Goal: Answer question/provide support

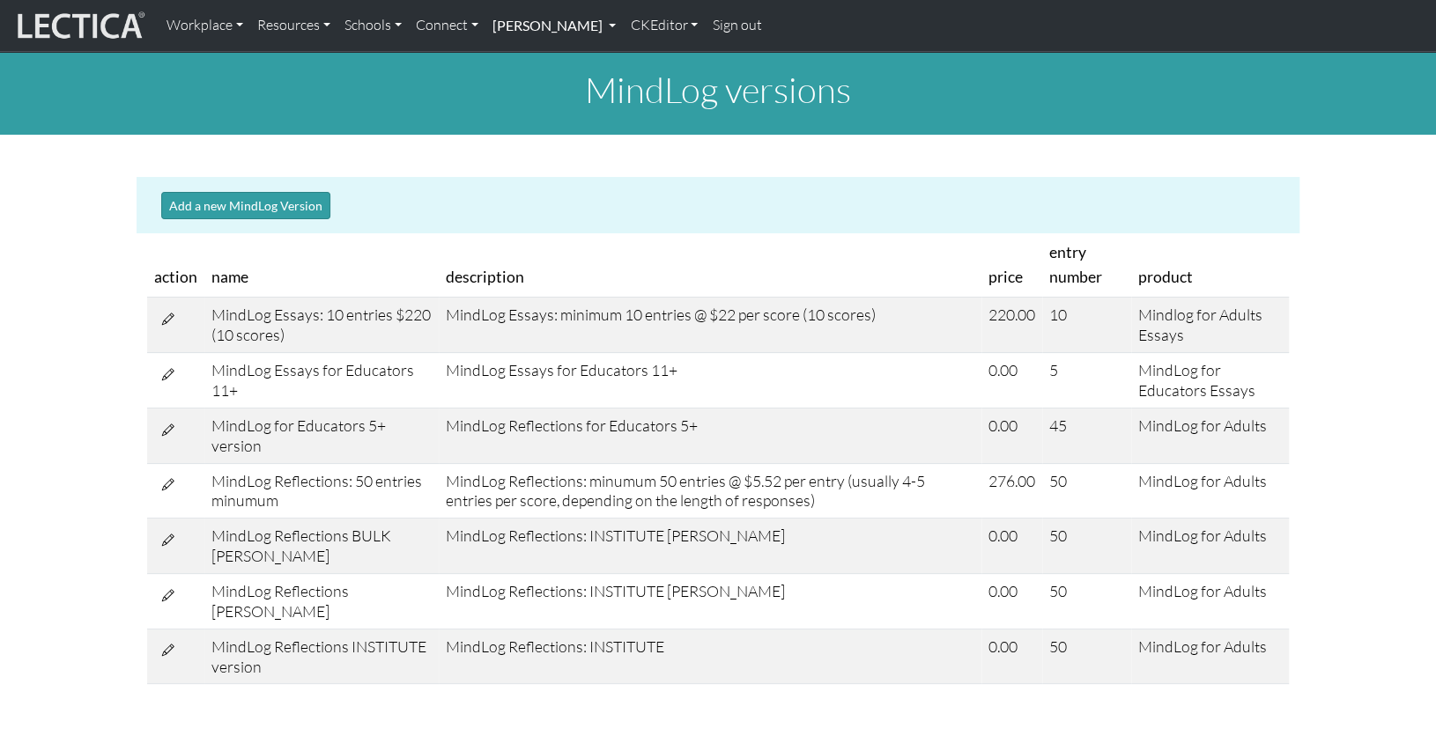
click at [521, 25] on link "[PERSON_NAME]" at bounding box center [553, 25] width 137 height 37
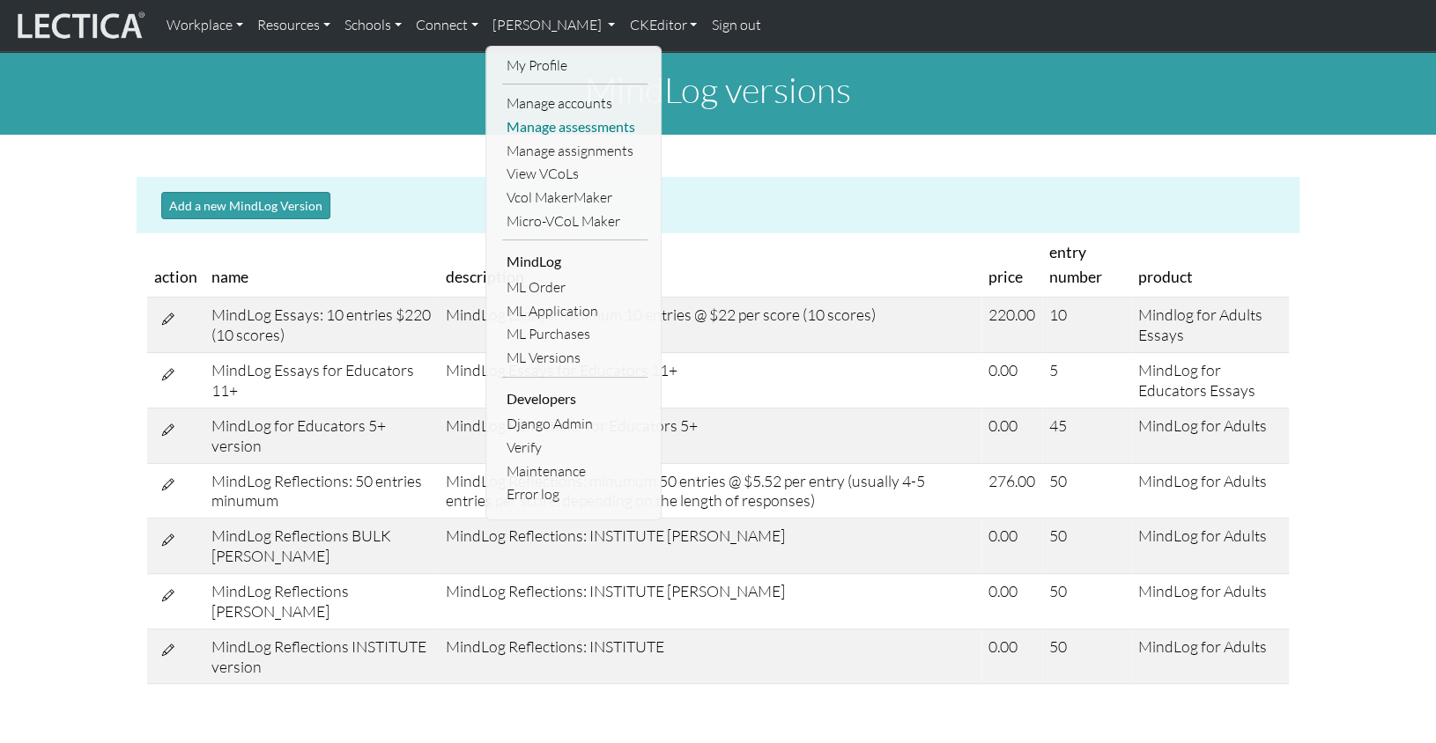
click at [551, 118] on link "Manage assessments" at bounding box center [574, 127] width 145 height 24
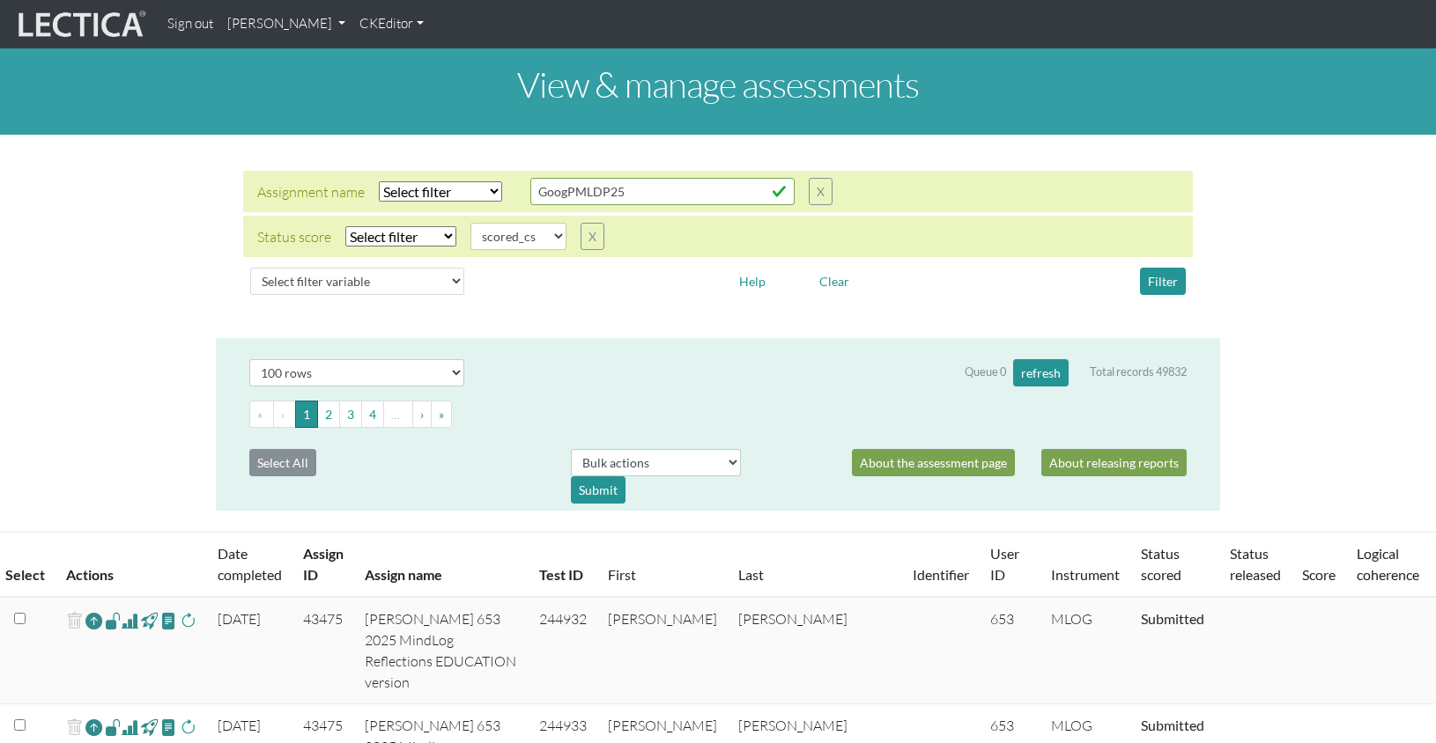
select select
select select "scored_cs"
select select "100"
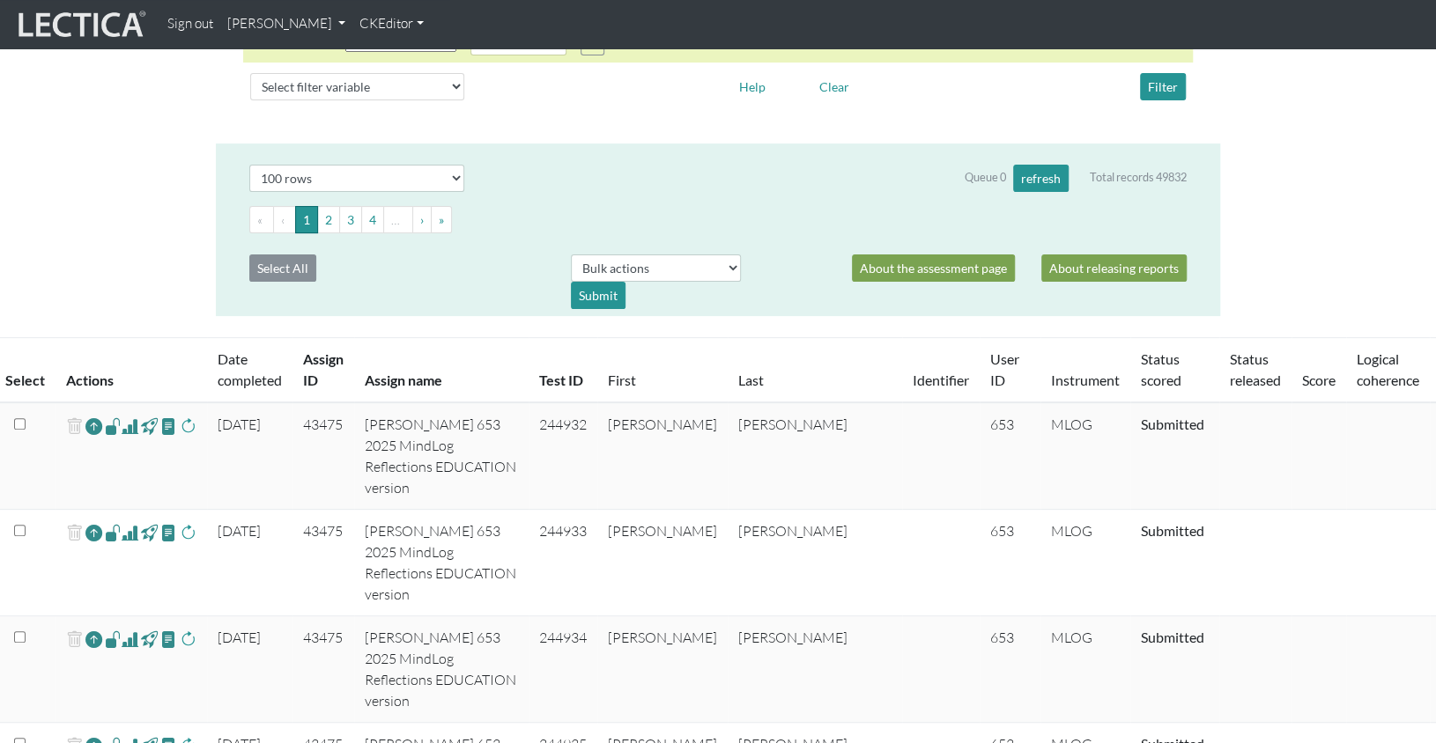
scroll to position [201, 0]
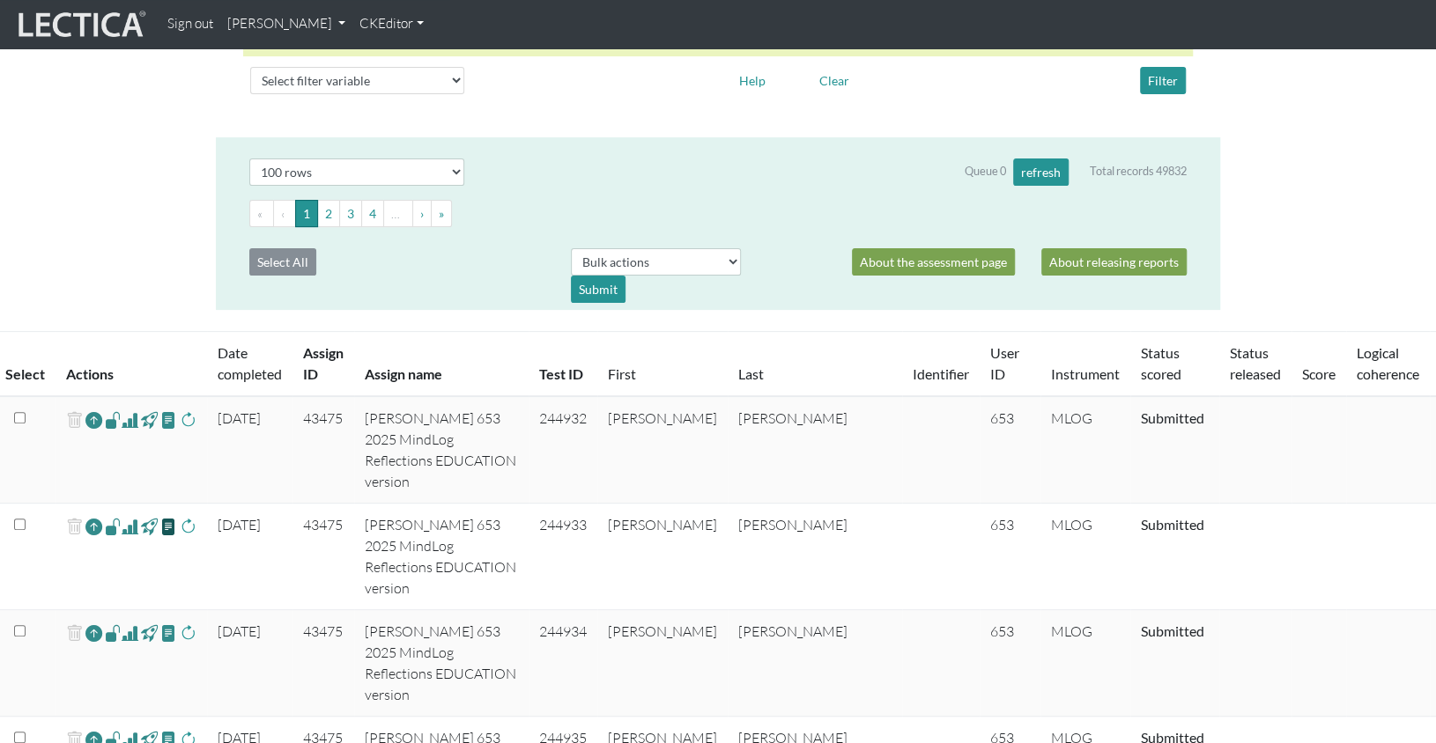
click at [160, 516] on span at bounding box center [168, 526] width 17 height 20
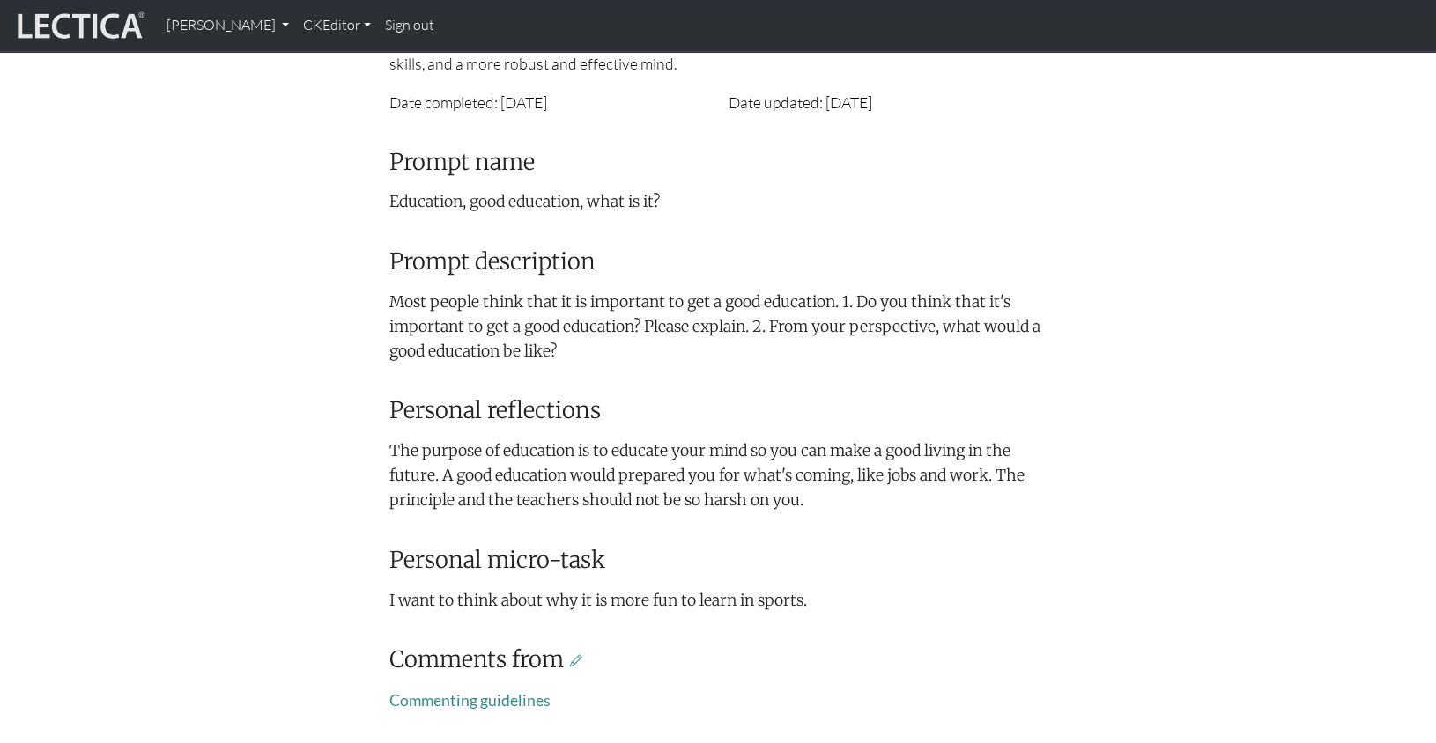
scroll to position [383, 0]
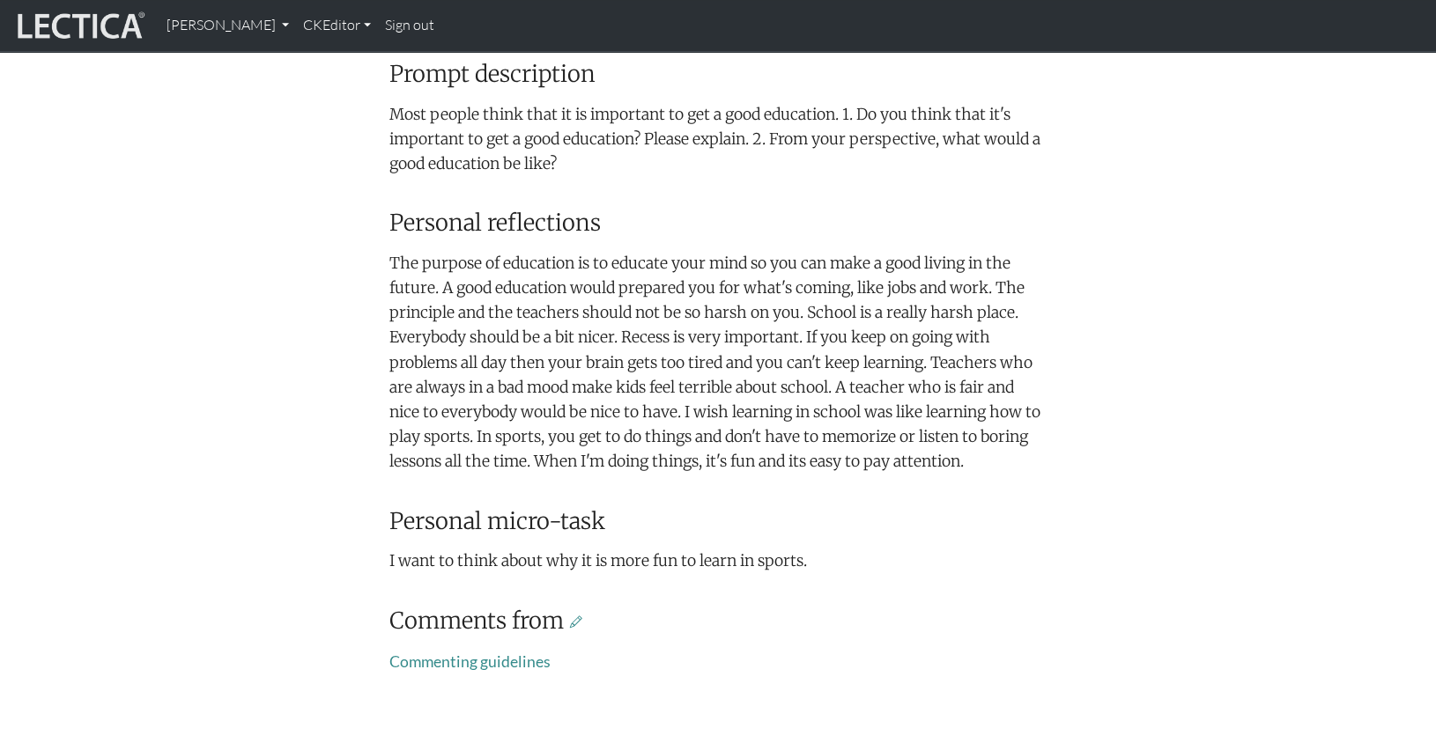
scroll to position [567, 0]
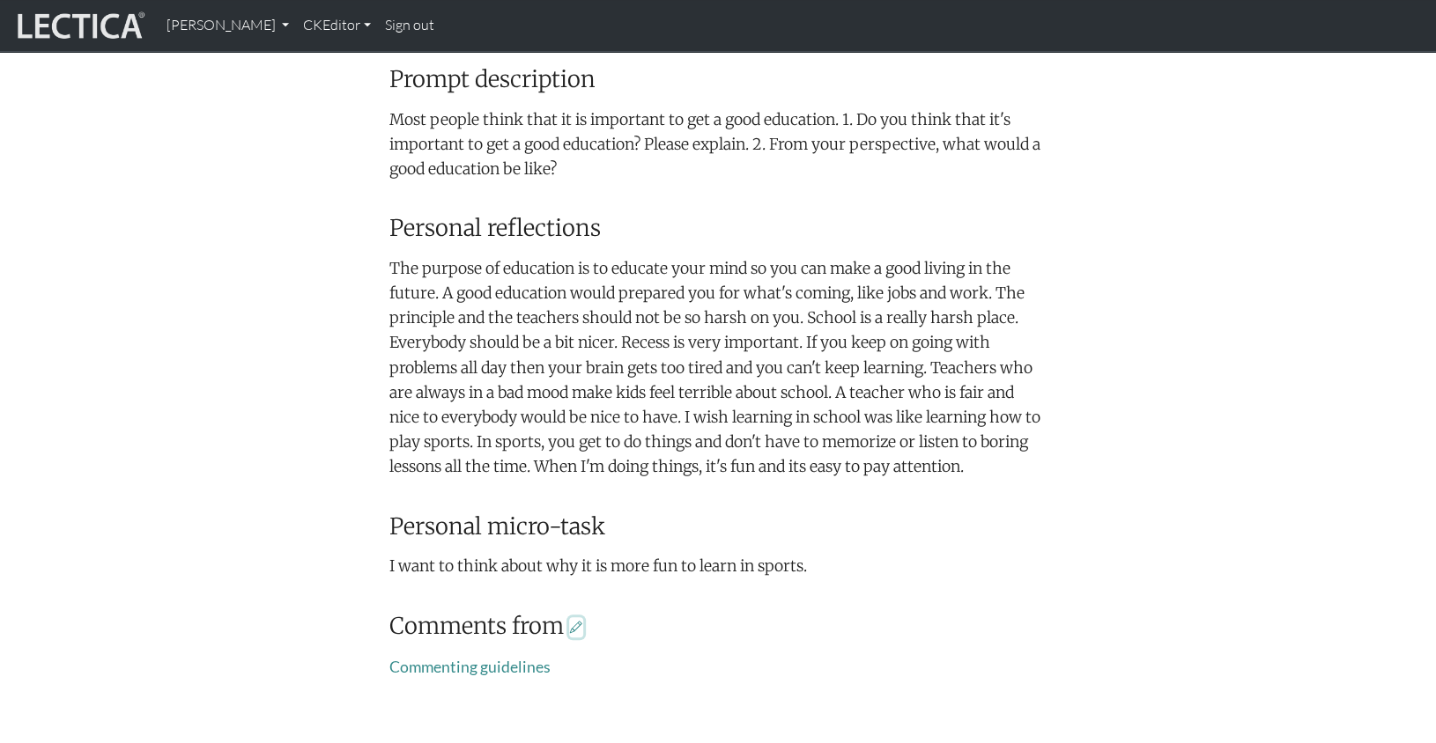
click at [570, 619] on icon at bounding box center [576, 627] width 12 height 16
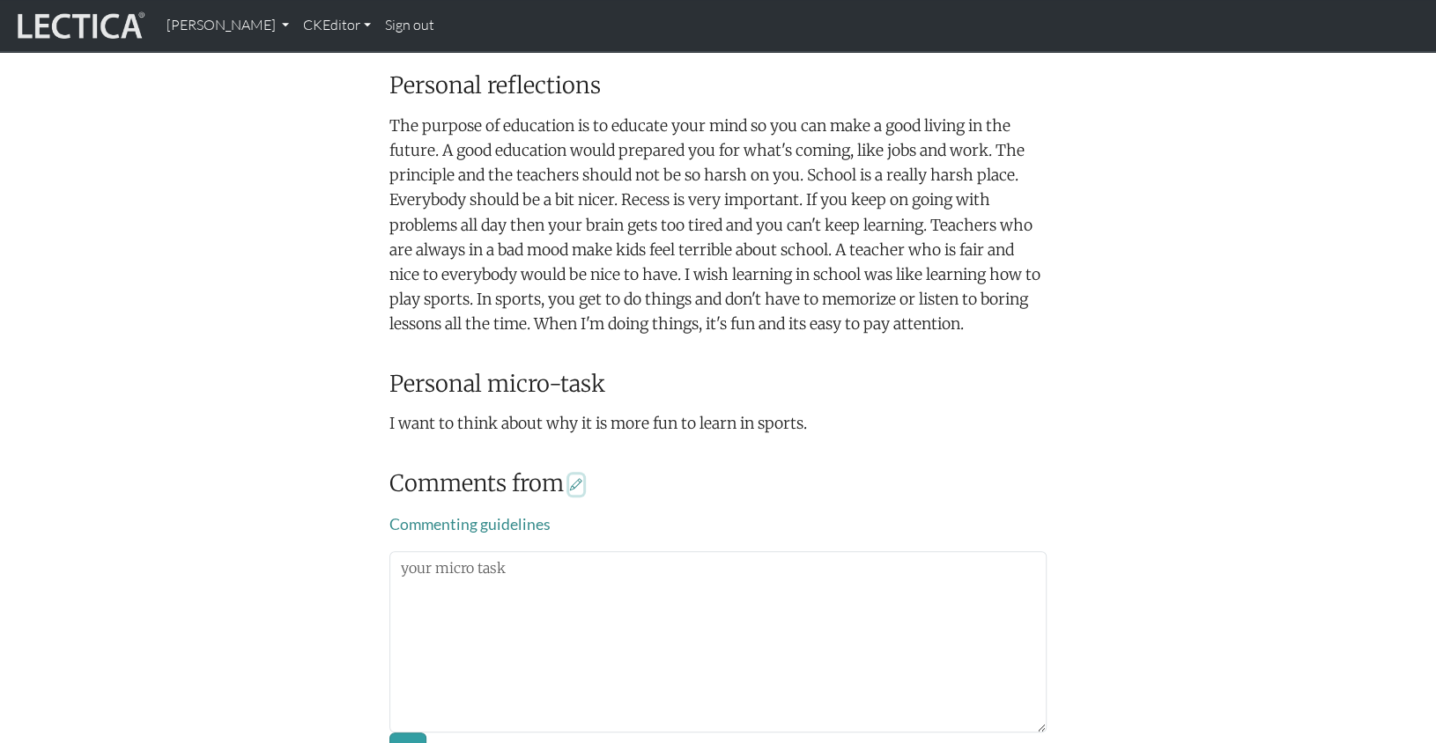
scroll to position [704, 0]
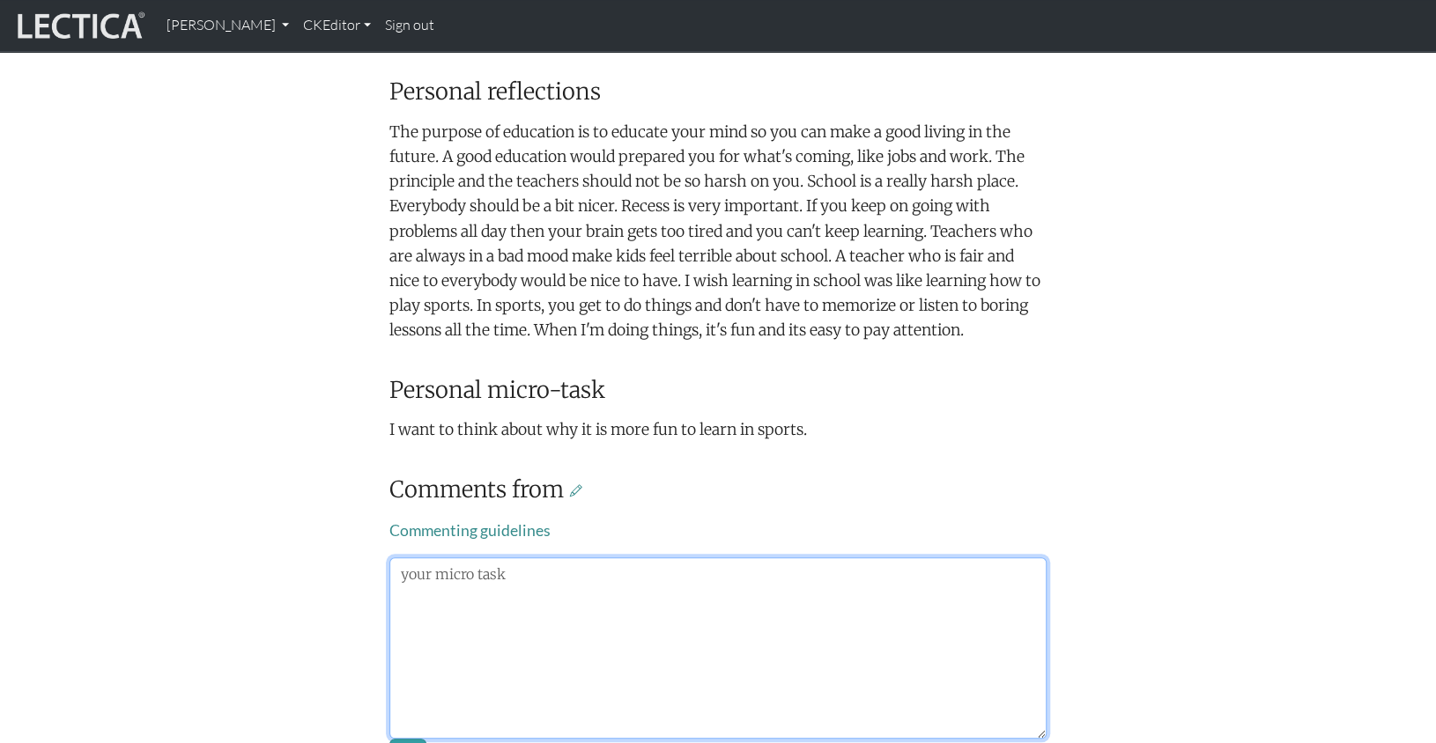
click at [474, 558] on textarea at bounding box center [717, 648] width 657 height 181
click at [501, 558] on textarea at bounding box center [717, 648] width 657 height 181
drag, startPoint x: 518, startPoint y: 465, endPoint x: 381, endPoint y: 464, distance: 136.5
click at [389, 558] on textarea at bounding box center [717, 648] width 657 height 181
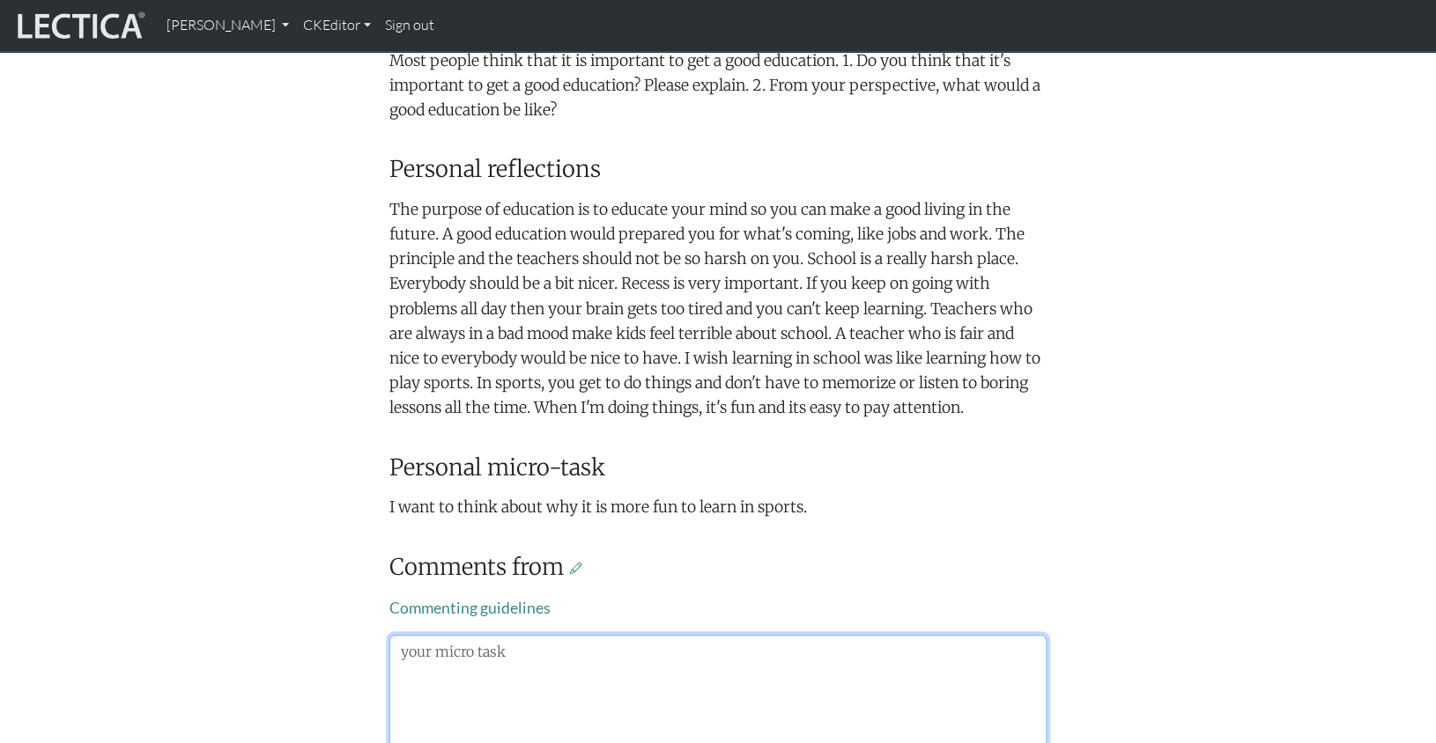
scroll to position [618, 0]
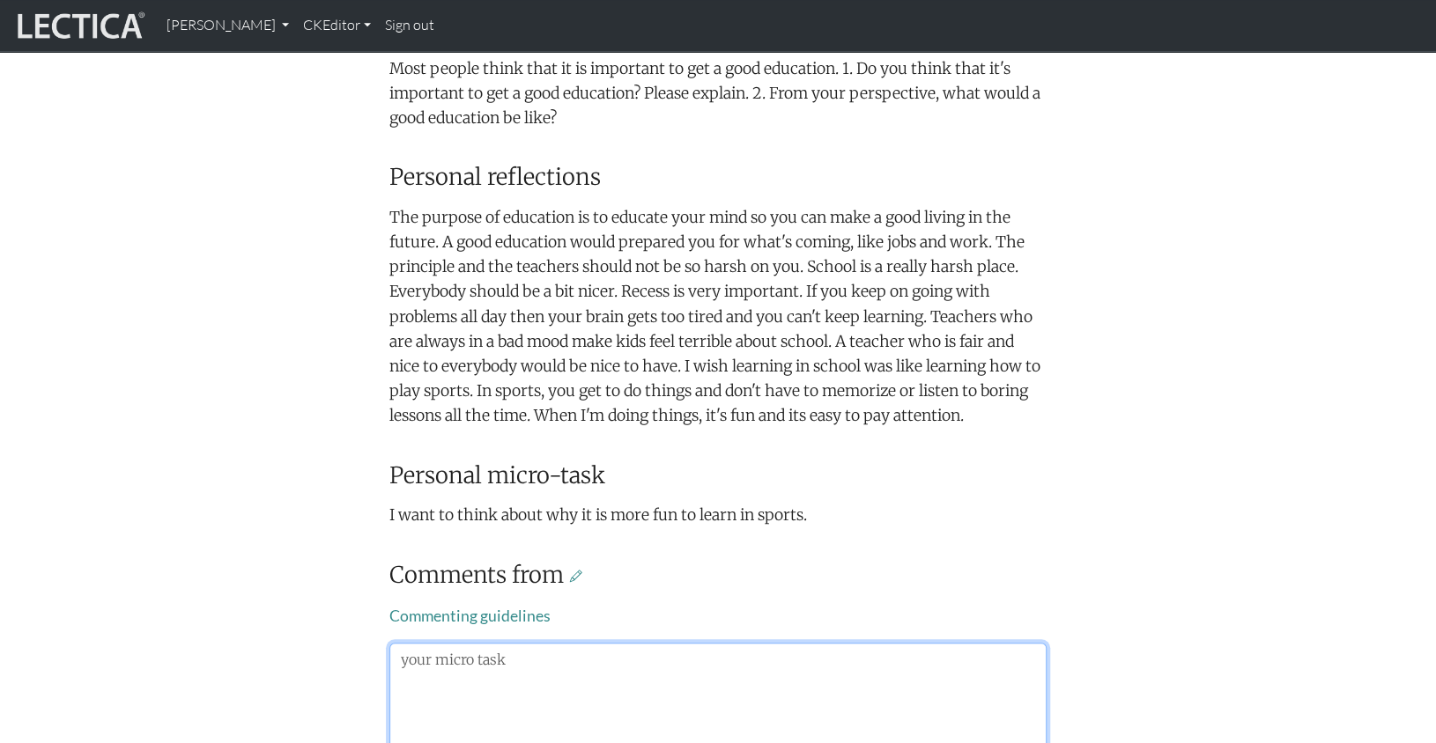
click at [403, 643] on textarea at bounding box center [717, 733] width 657 height 181
click at [502, 643] on textarea at bounding box center [717, 733] width 657 height 181
click at [922, 643] on textarea "It sounds like you aren't having a great time in school right now. I think your…" at bounding box center [717, 733] width 657 height 181
click at [977, 643] on textarea "It sounds like you aren't having a great time in school right now. I think your…" at bounding box center [717, 733] width 657 height 181
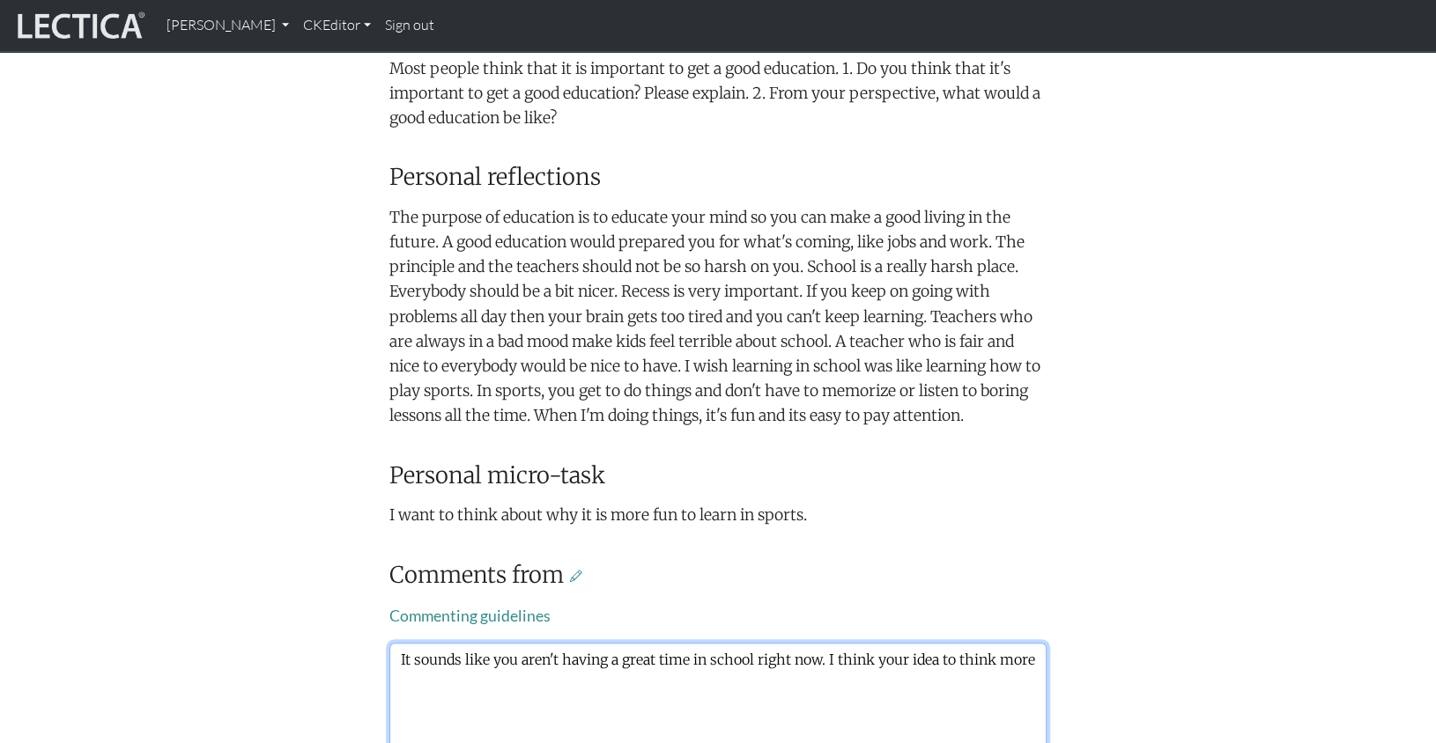
click at [1029, 643] on textarea "It sounds like you aren't having a great time in school right now. I think your…" at bounding box center [717, 733] width 657 height 181
click at [825, 643] on textarea "It sounds like you aren't having a great time in school right now. I think your…" at bounding box center [717, 733] width 657 height 181
drag, startPoint x: 894, startPoint y: 550, endPoint x: 908, endPoint y: 551, distance: 14.1
click at [908, 643] on textarea "It sounds like you aren't having a great time in school right now. I like your …" at bounding box center [717, 733] width 657 height 181
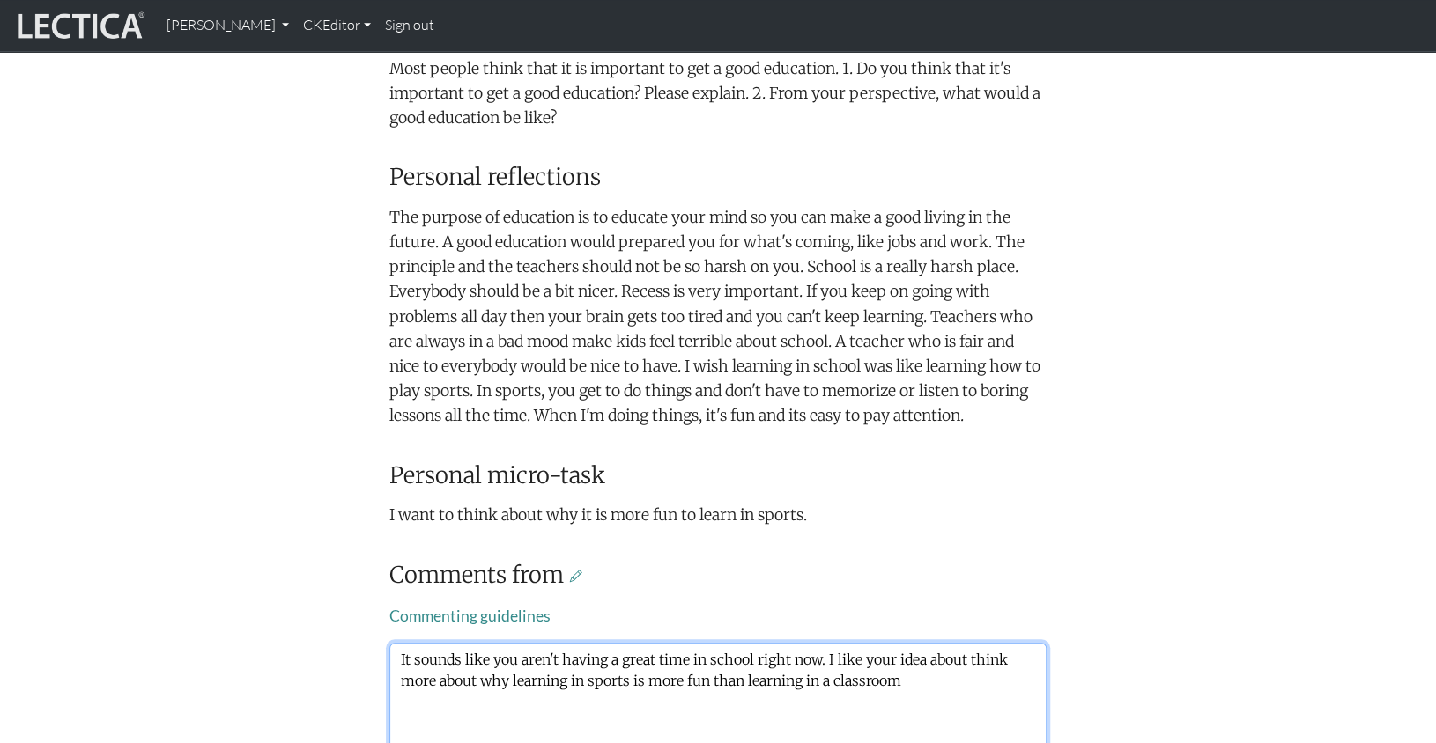
drag, startPoint x: 868, startPoint y: 556, endPoint x: 929, endPoint y: 560, distance: 61.8
click at [929, 643] on textarea "It sounds like you aren't having a great time in school right now. I like your …" at bounding box center [717, 733] width 657 height 181
click at [807, 643] on textarea "It sounds like you aren't having a great time in school right now. I like your …" at bounding box center [717, 733] width 657 height 181
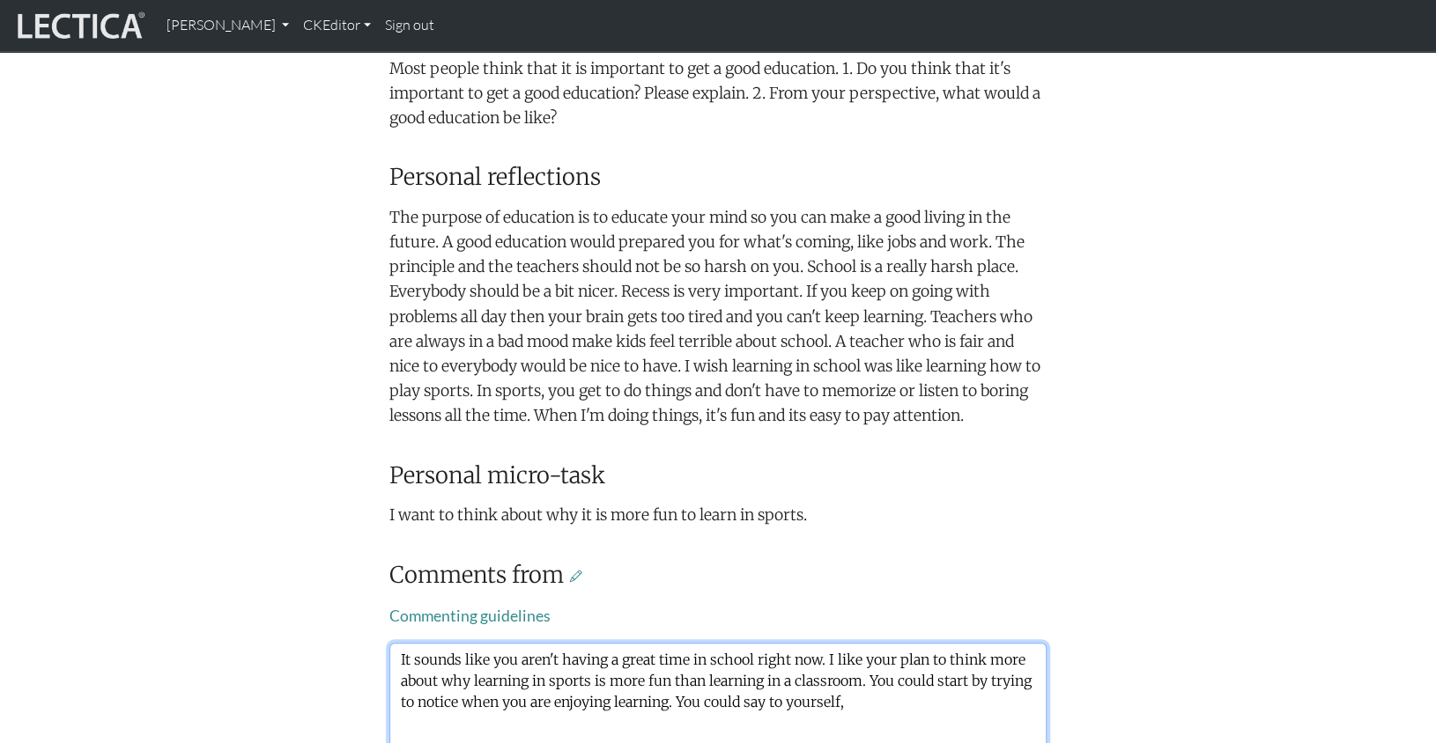
click at [610, 643] on textarea "It sounds like you aren't having a great time in school right now. I like your …" at bounding box center [717, 733] width 657 height 181
click at [883, 643] on textarea "It sounds like you aren't having a great time in school right now. I like your …" at bounding box center [717, 733] width 657 height 181
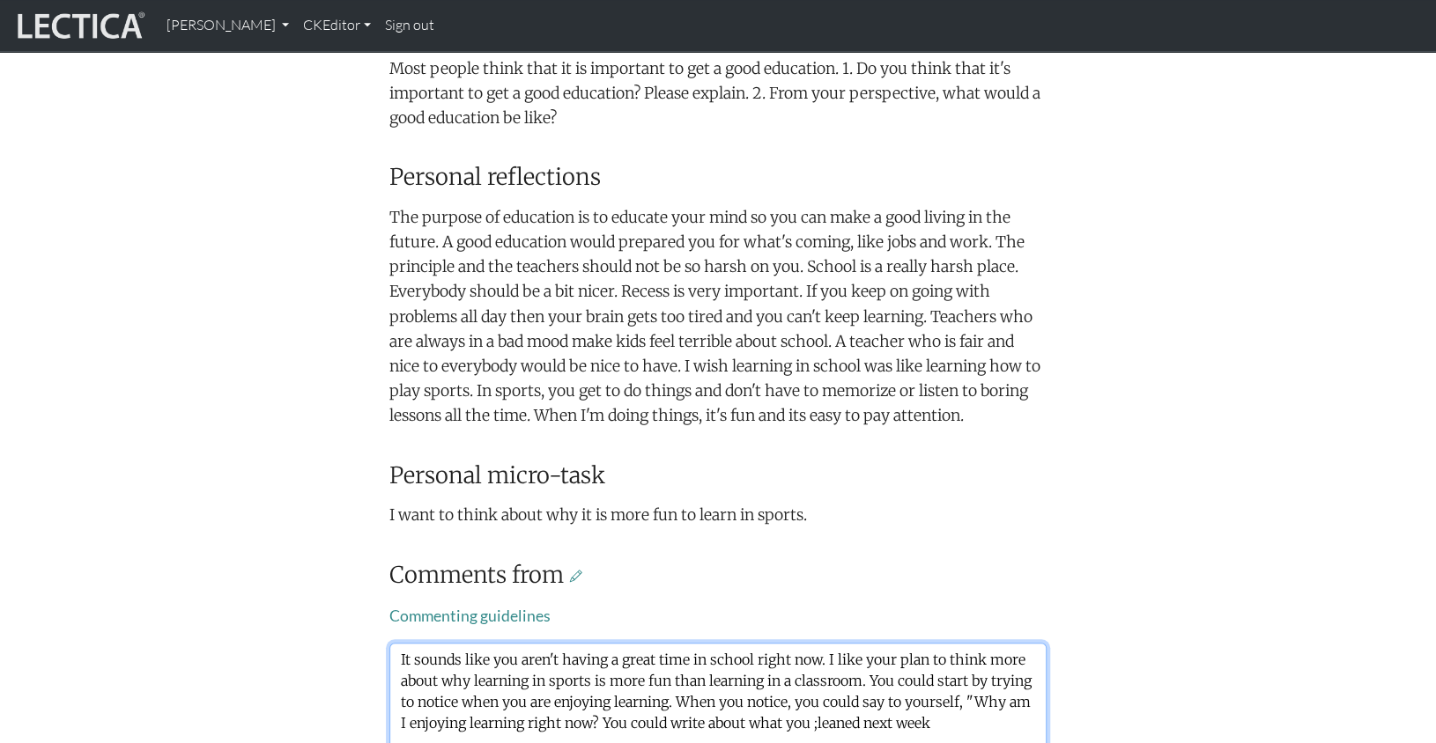
click at [728, 643] on textarea "It sounds like you aren't having a great time in school right now. I like your …" at bounding box center [717, 733] width 657 height 181
click at [742, 643] on textarea "It sounds like you aren't having a great time in school right now. I like your …" at bounding box center [717, 733] width 657 height 181
click at [855, 643] on textarea "It sounds like you aren't having a great time in school right now. I like your …" at bounding box center [717, 733] width 657 height 181
click at [542, 643] on textarea "It sounds like you aren't having a great time in school right now. I like your …" at bounding box center [717, 733] width 657 height 181
click at [706, 643] on textarea "It sounds like you aren't having a great time in school right now. I like your …" at bounding box center [717, 733] width 657 height 181
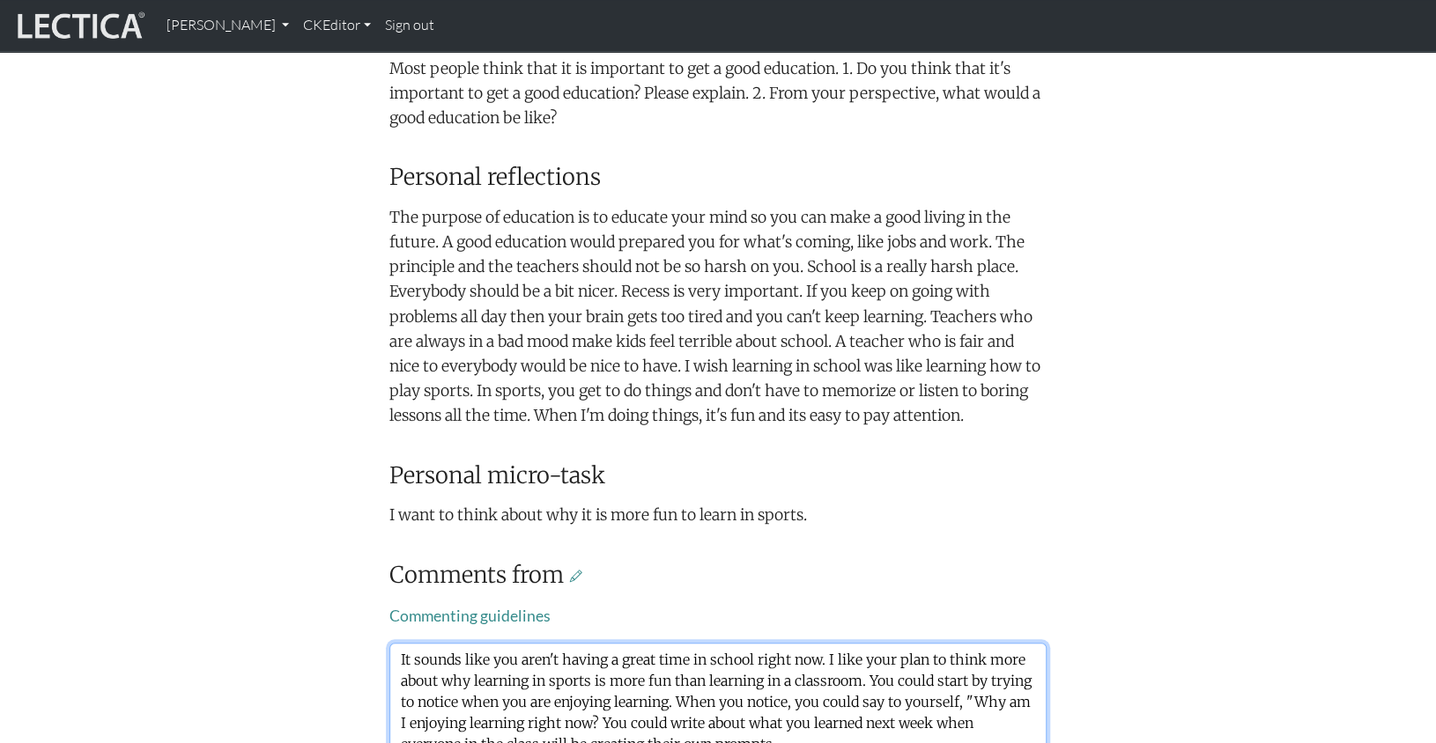
drag, startPoint x: 556, startPoint y: 614, endPoint x: 584, endPoint y: 617, distance: 28.4
click at [584, 643] on textarea "It sounds like you aren't having a great time in school right now. I like your …" at bounding box center [717, 733] width 657 height 181
click at [758, 643] on textarea "It sounds like you aren't having a great time in school right now. I like your …" at bounding box center [717, 733] width 657 height 181
click at [723, 643] on textarea "It sounds like you aren't having a great time in school right now. I like your …" at bounding box center [717, 733] width 657 height 181
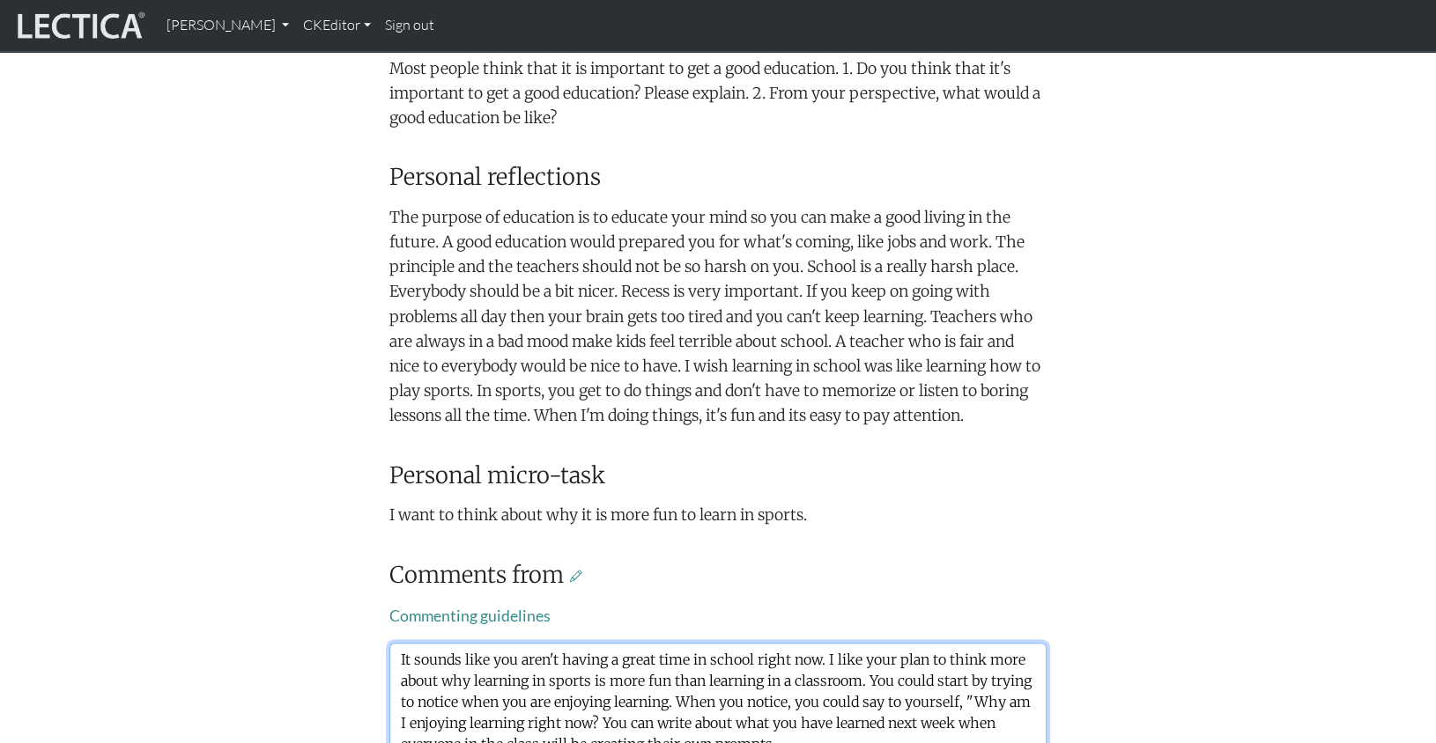
click at [530, 643] on textarea "It sounds like you aren't having a great time in school right now. I like your …" at bounding box center [717, 733] width 657 height 181
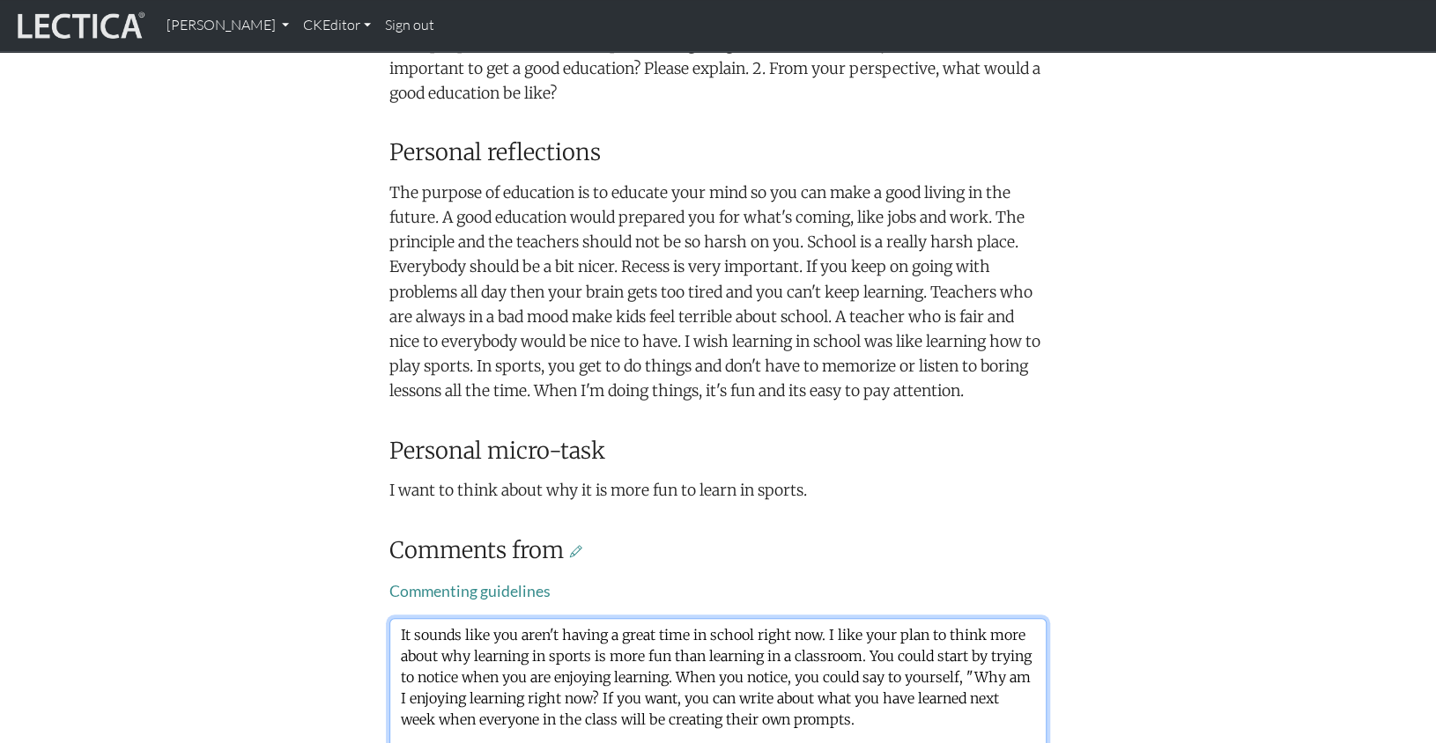
scroll to position [645, 0]
click at [802, 661] on textarea "It sounds like you aren't having a great time in school right now. I like your …" at bounding box center [717, 707] width 657 height 181
click at [802, 617] on textarea "It sounds like you aren't having a great time in school right now. I like your …" at bounding box center [717, 707] width 657 height 181
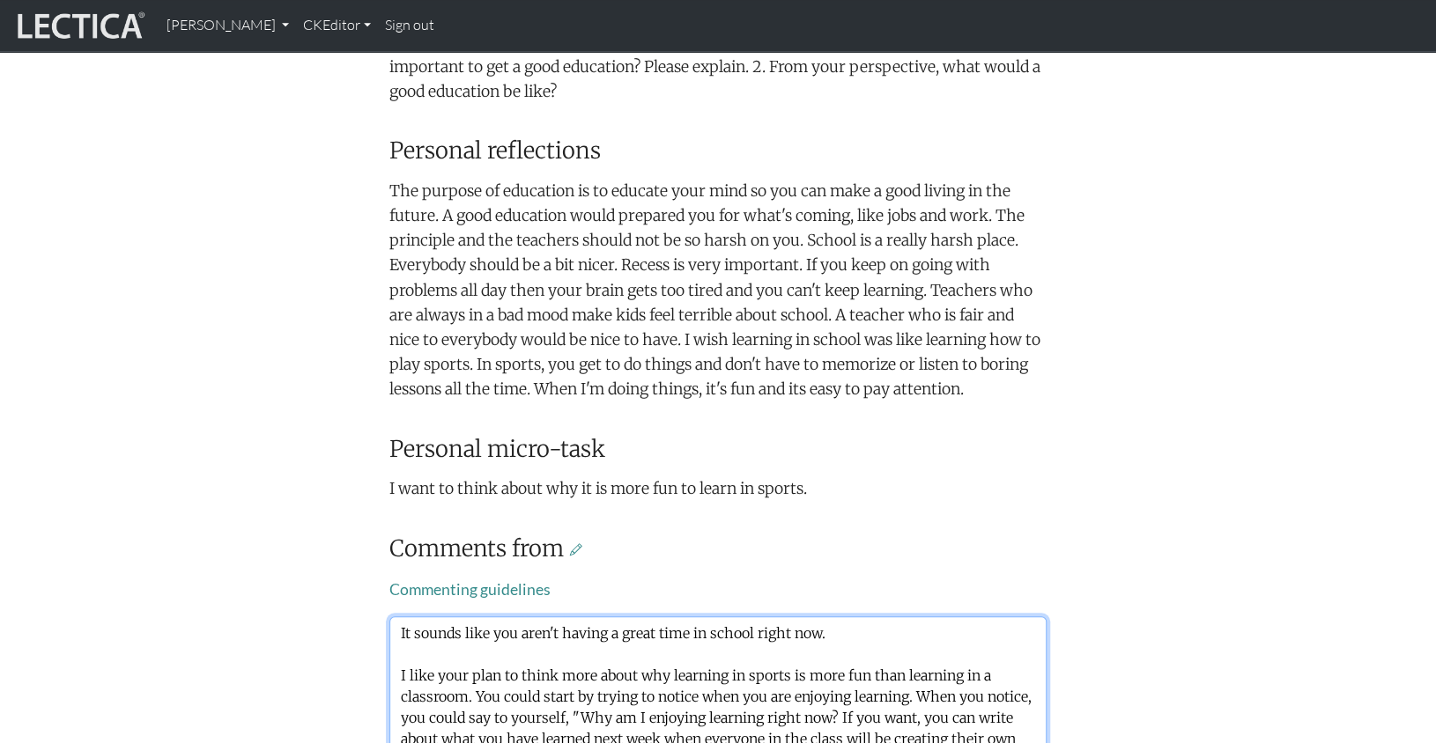
click at [824, 617] on textarea "It sounds like you aren't having a great time in school right now. I like your …" at bounding box center [717, 707] width 657 height 181
drag, startPoint x: 802, startPoint y: 531, endPoint x: 927, endPoint y: 528, distance: 125.1
click at [927, 617] on textarea "It sounds like you aren't having a great time in school right now. Have you tal…" at bounding box center [717, 707] width 657 height 181
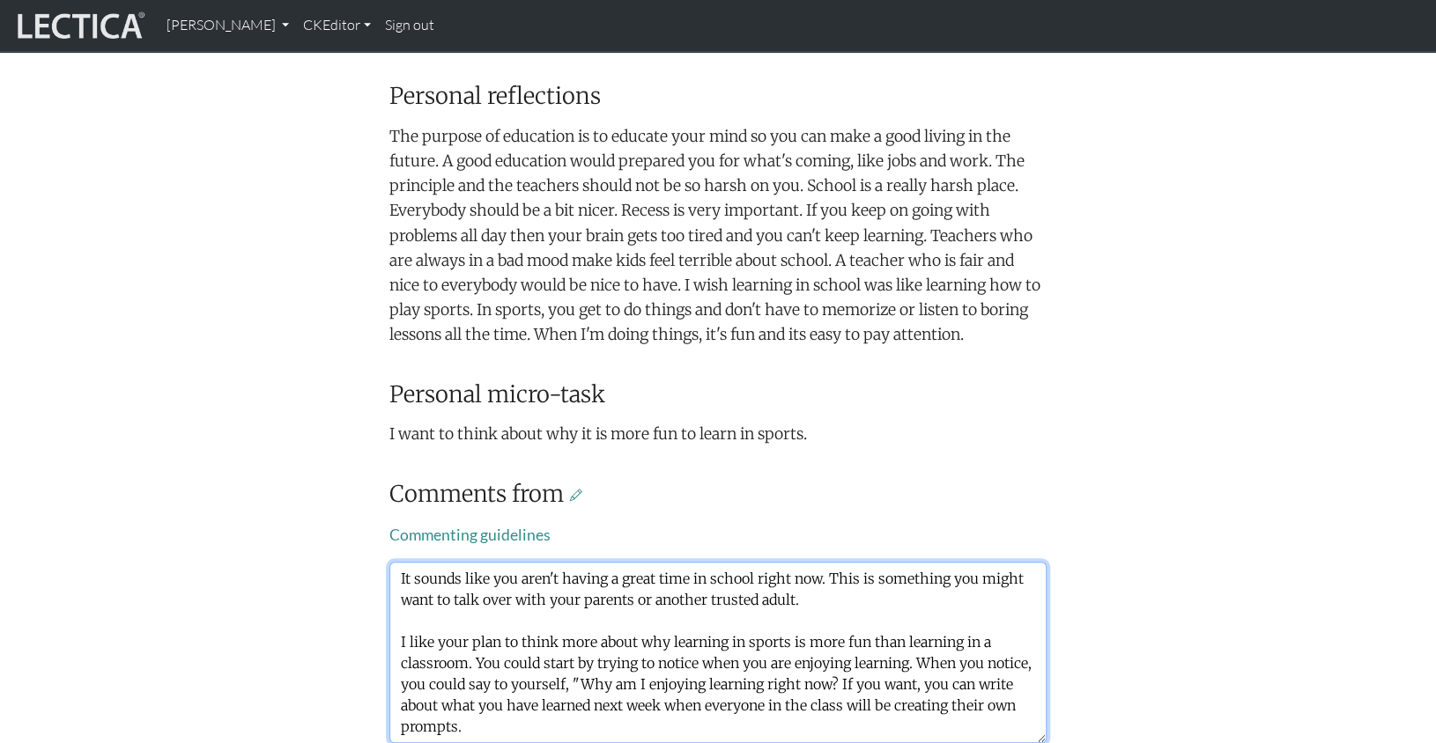
scroll to position [702, 0]
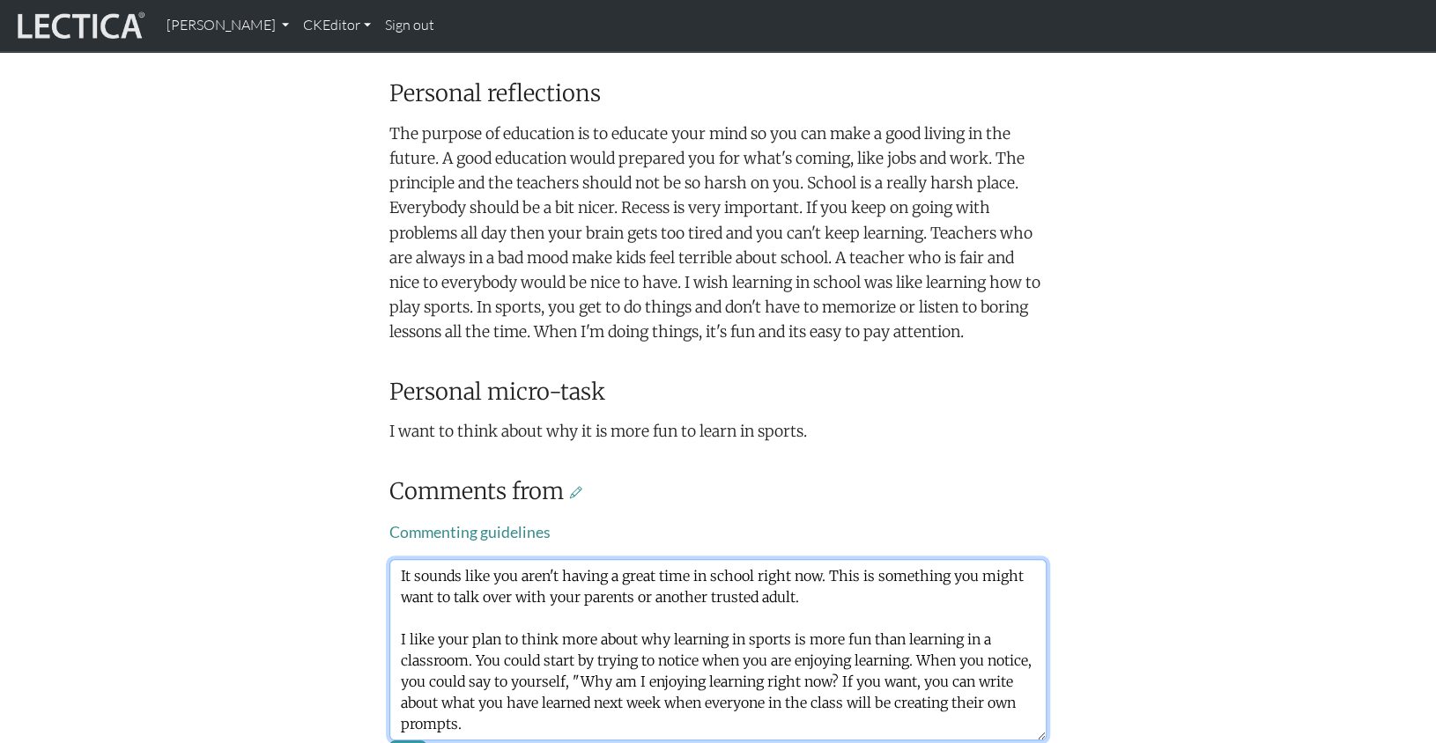
click at [964, 604] on textarea "It sounds like you aren't having a great time in school right now. This is some…" at bounding box center [717, 649] width 657 height 181
type textarea "It sounds like you aren't having a great time in school right now. This is some…"
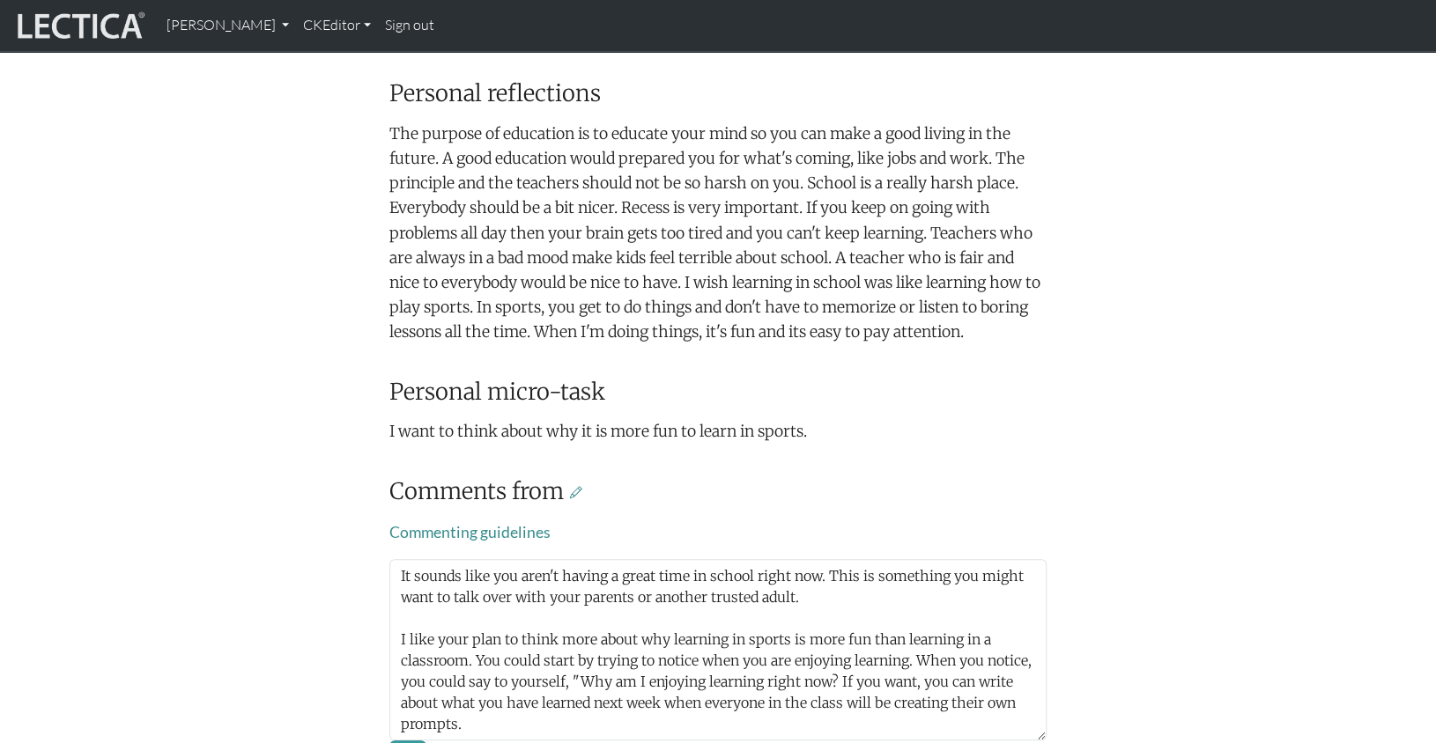
click at [179, 558] on div "Your growth chart Once you have received two Lectical Scores (either for Mindlo…" at bounding box center [718, 184] width 1163 height 1382
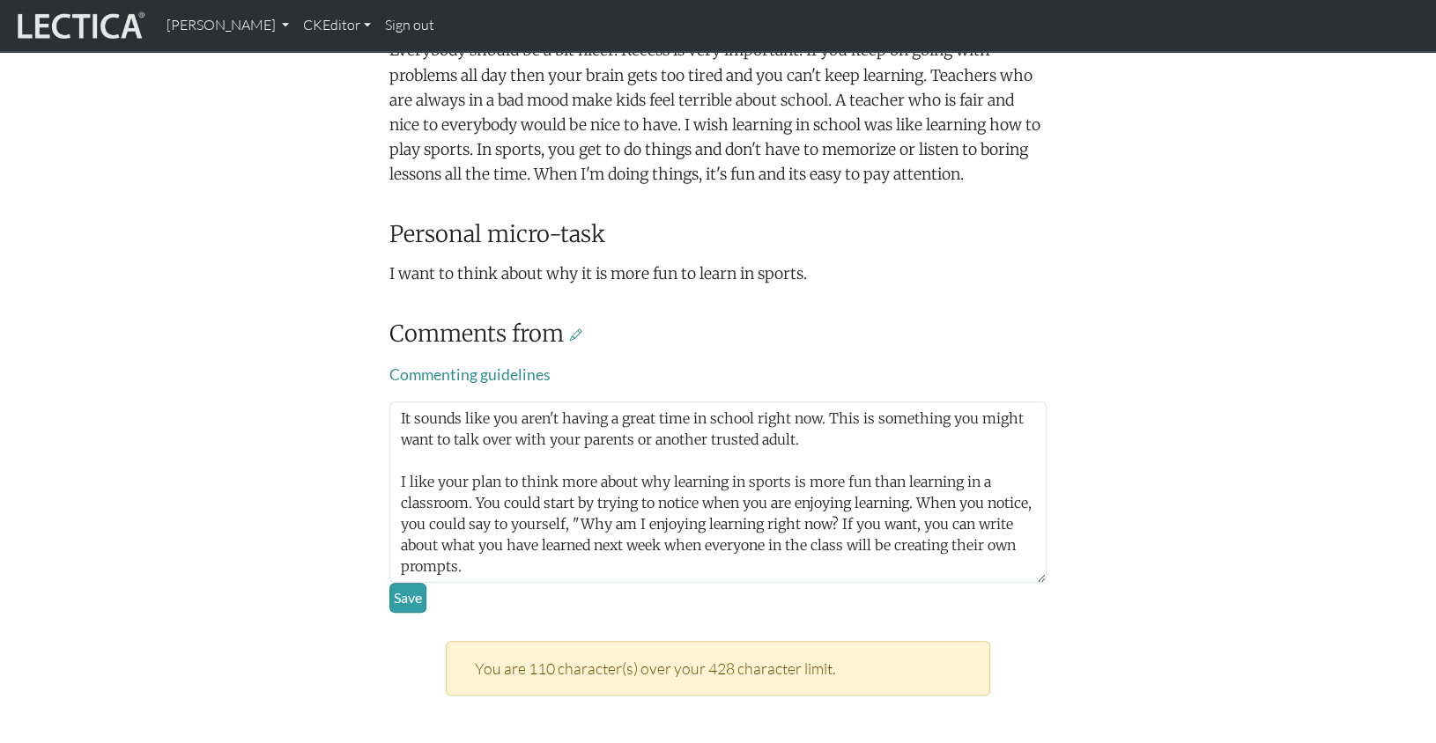
scroll to position [853, 0]
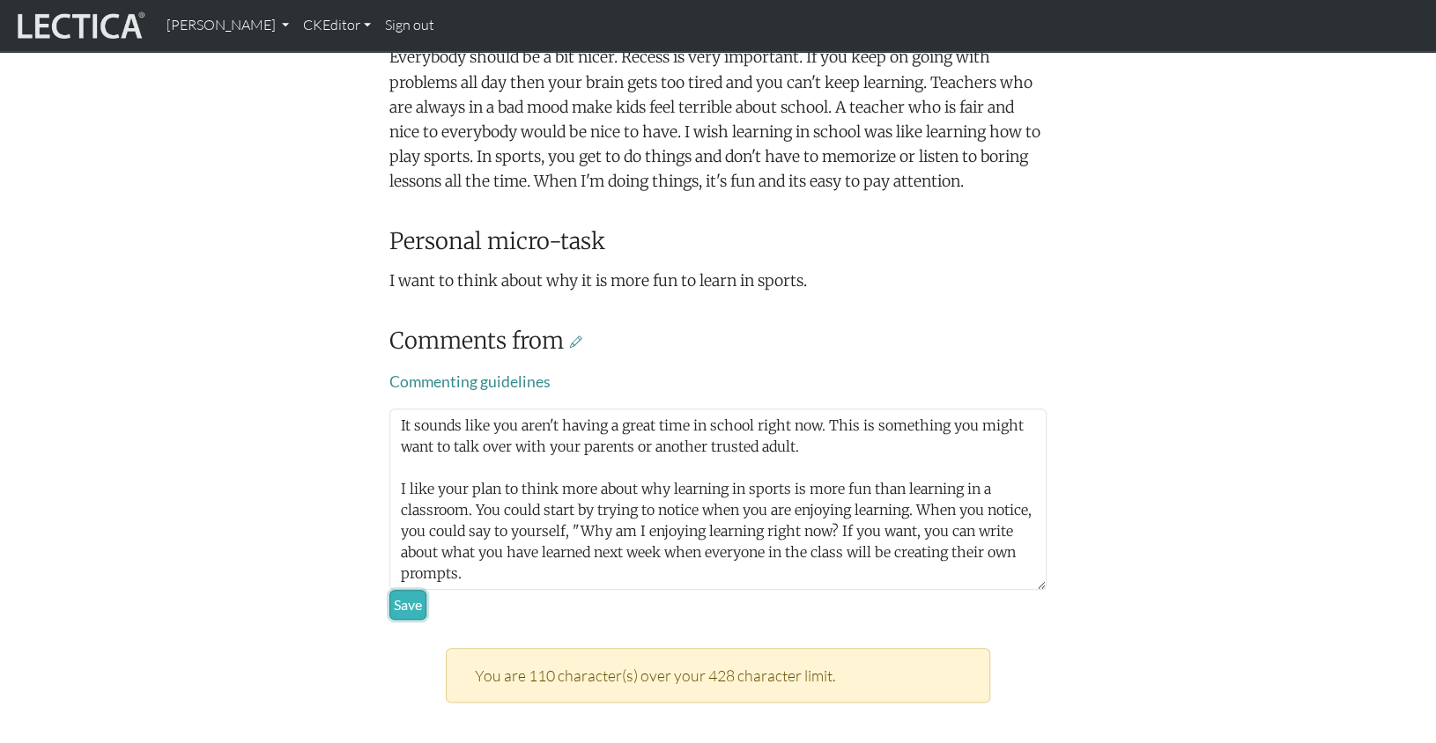
click at [404, 590] on button "Save" at bounding box center [407, 605] width 37 height 30
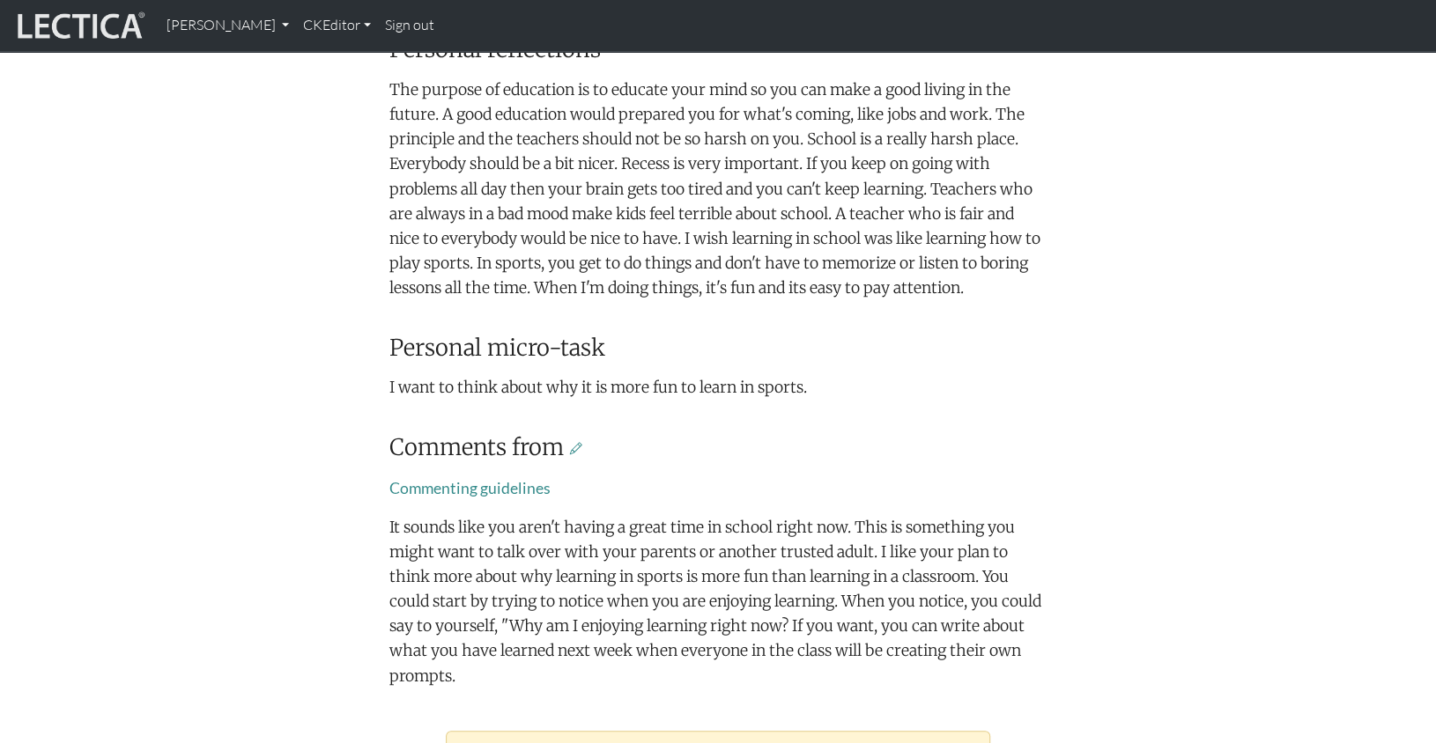
scroll to position [747, 0]
